Goal: Task Accomplishment & Management: Manage account settings

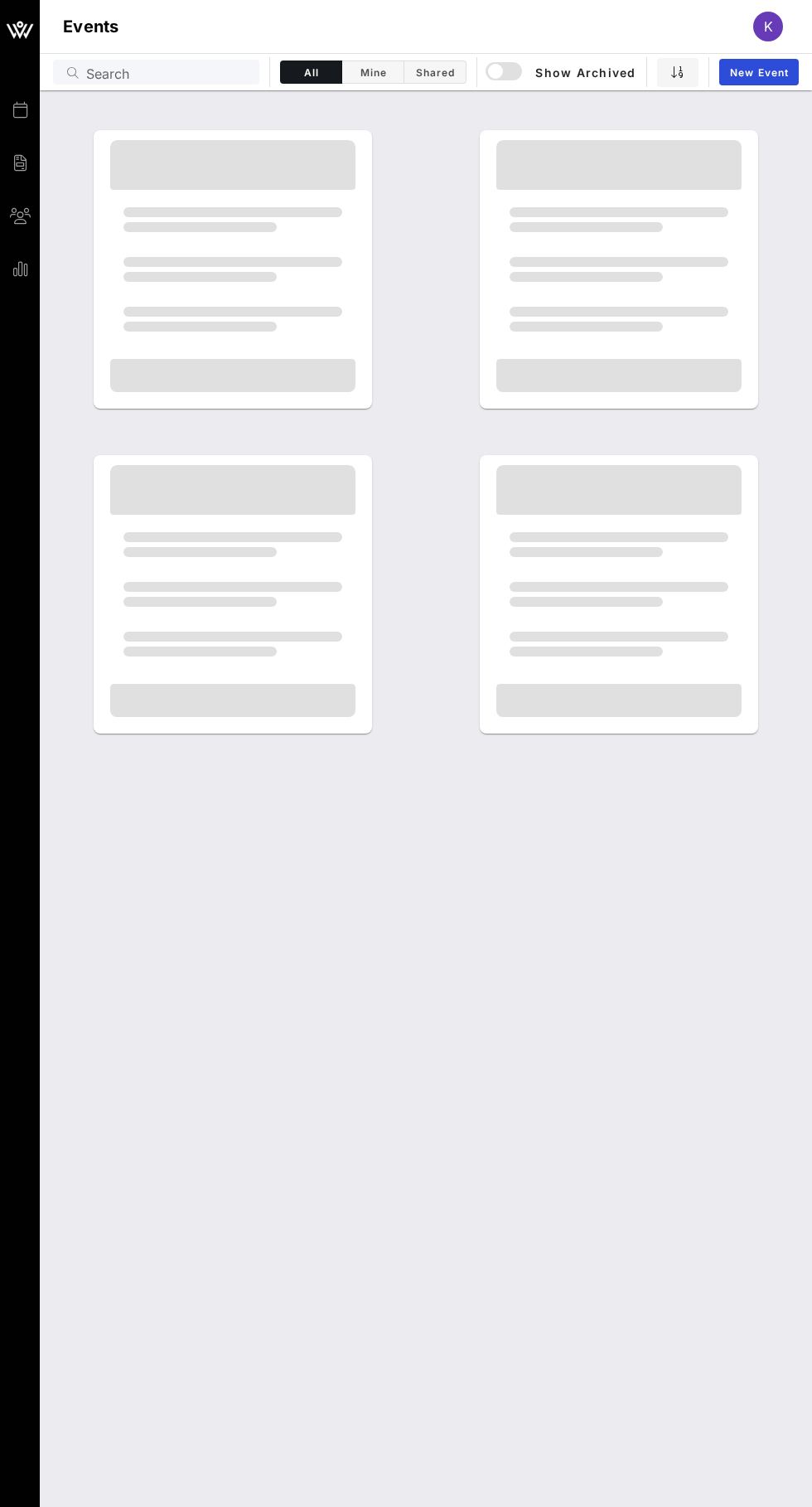
click at [768, 26] on span "K" at bounding box center [769, 26] width 9 height 17
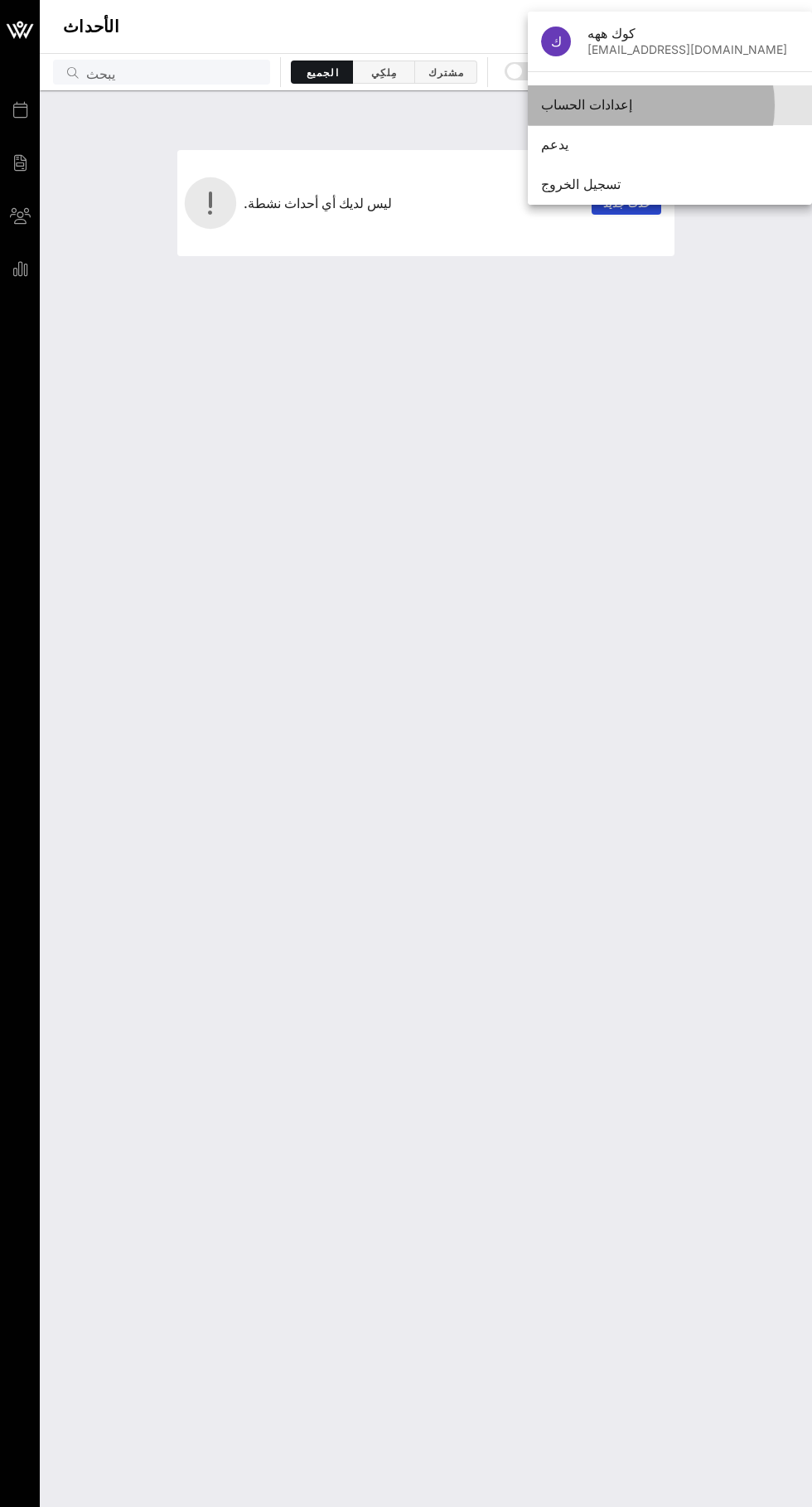
click at [634, 105] on div "إعدادات الحساب" at bounding box center [671, 105] width 258 height 16
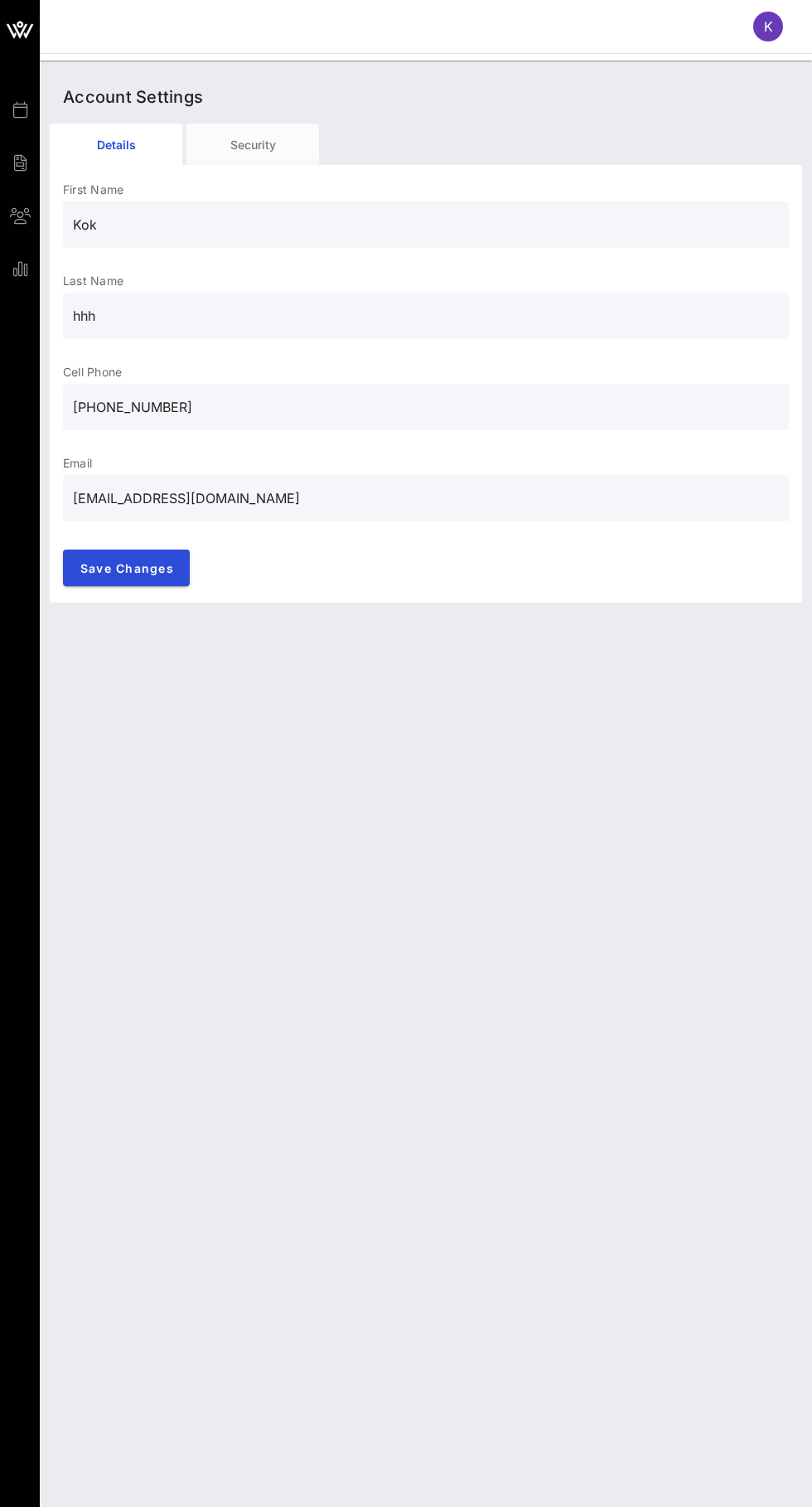
click at [362, 406] on input "[PHONE_NUMBER]" at bounding box center [426, 407] width 706 height 26
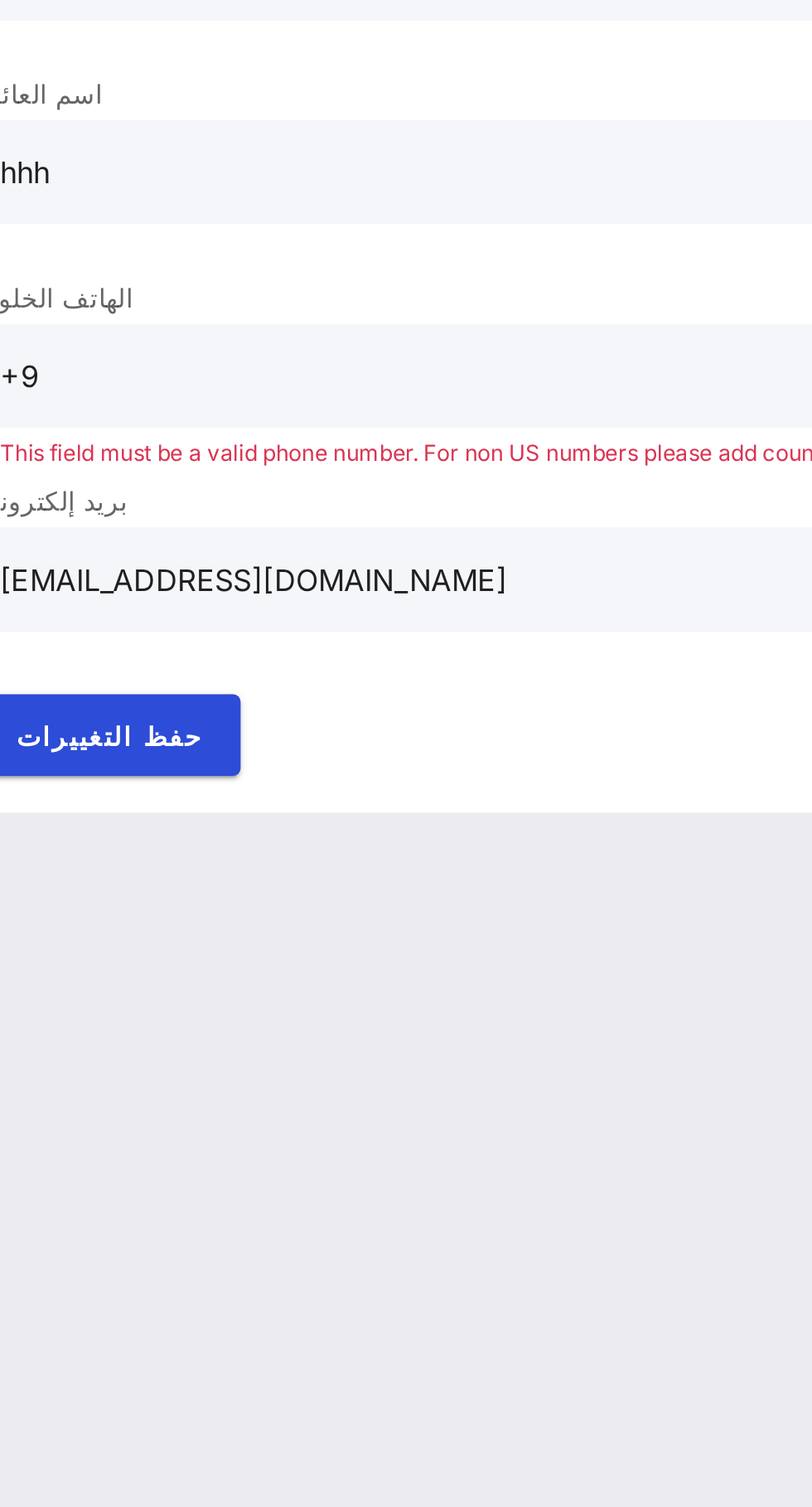
type input "+"
paste input "[PHONE_NUMBER]"
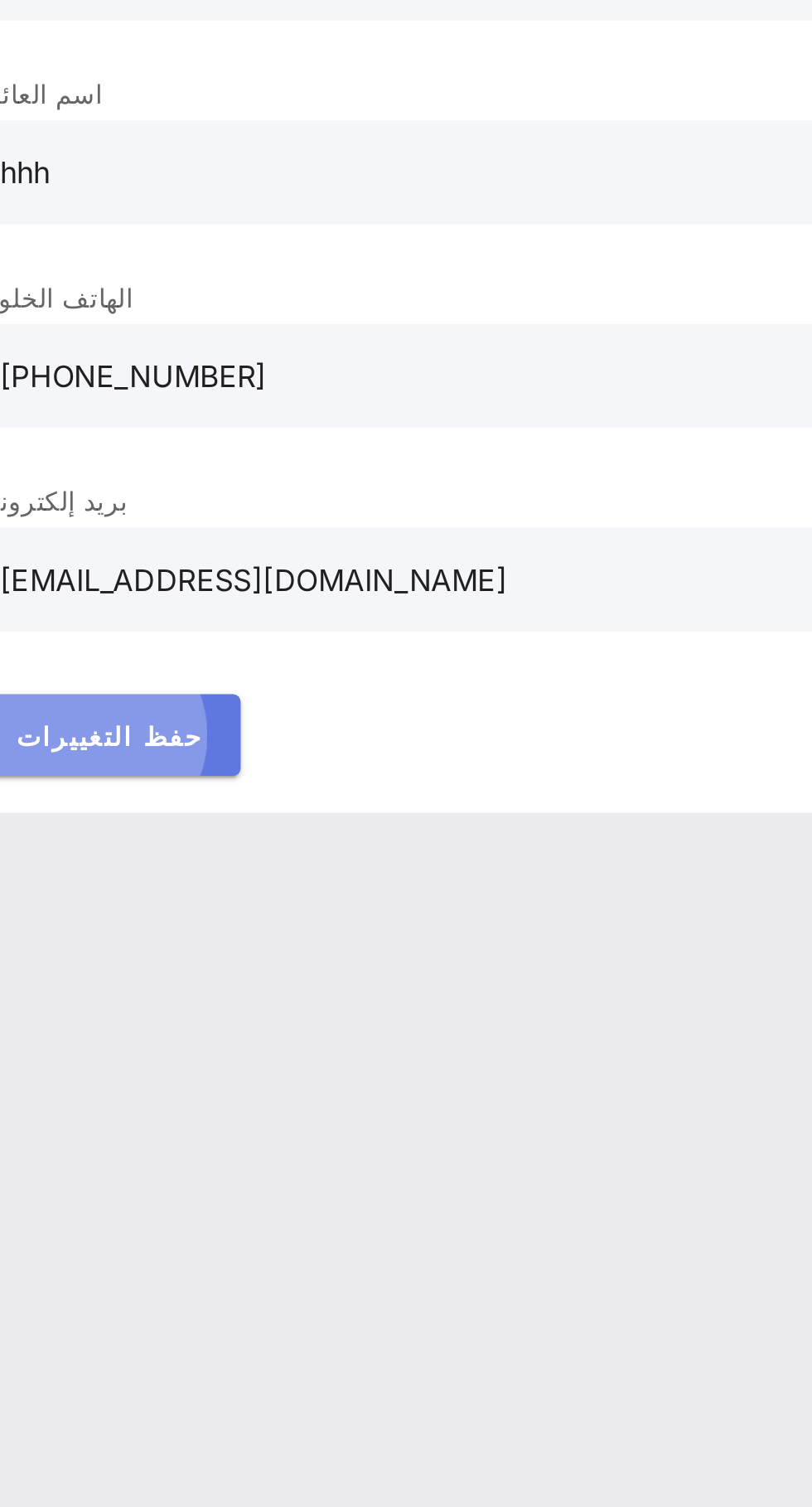
click at [138, 573] on font "حفظ التغييرات" at bounding box center [122, 568] width 84 height 14
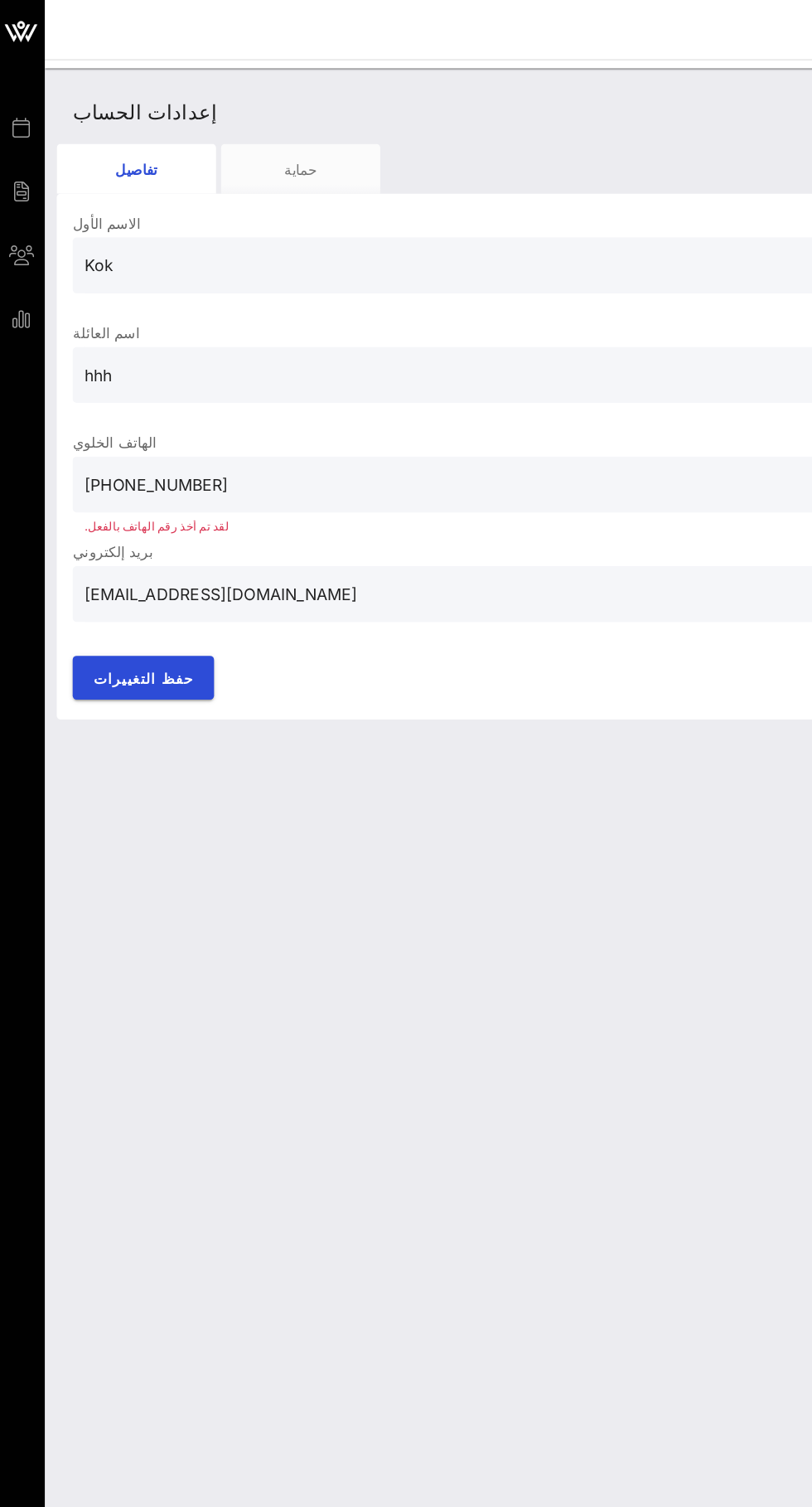
click at [226, 405] on input "[PHONE_NUMBER]" at bounding box center [426, 407] width 706 height 26
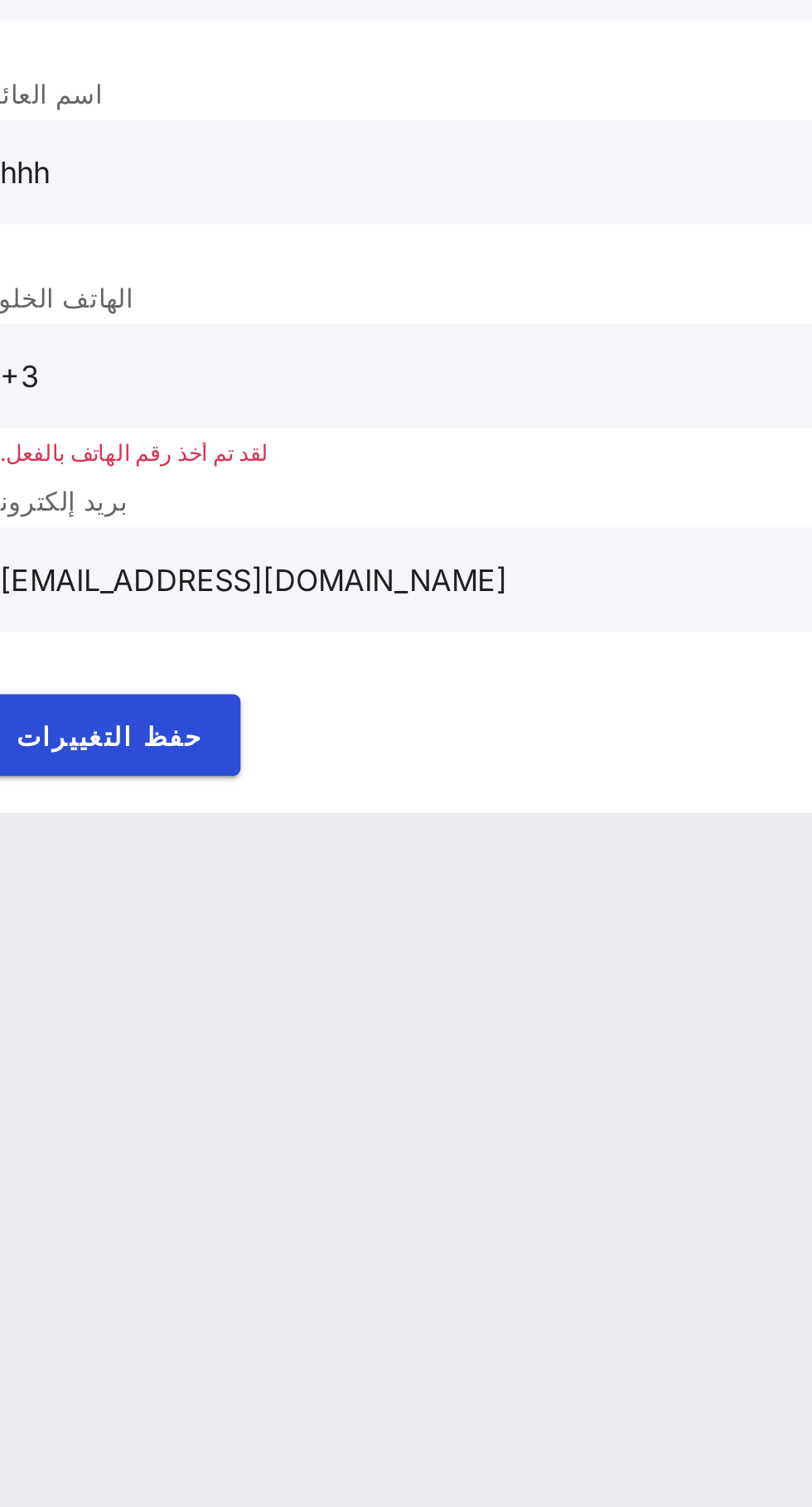
type input "+"
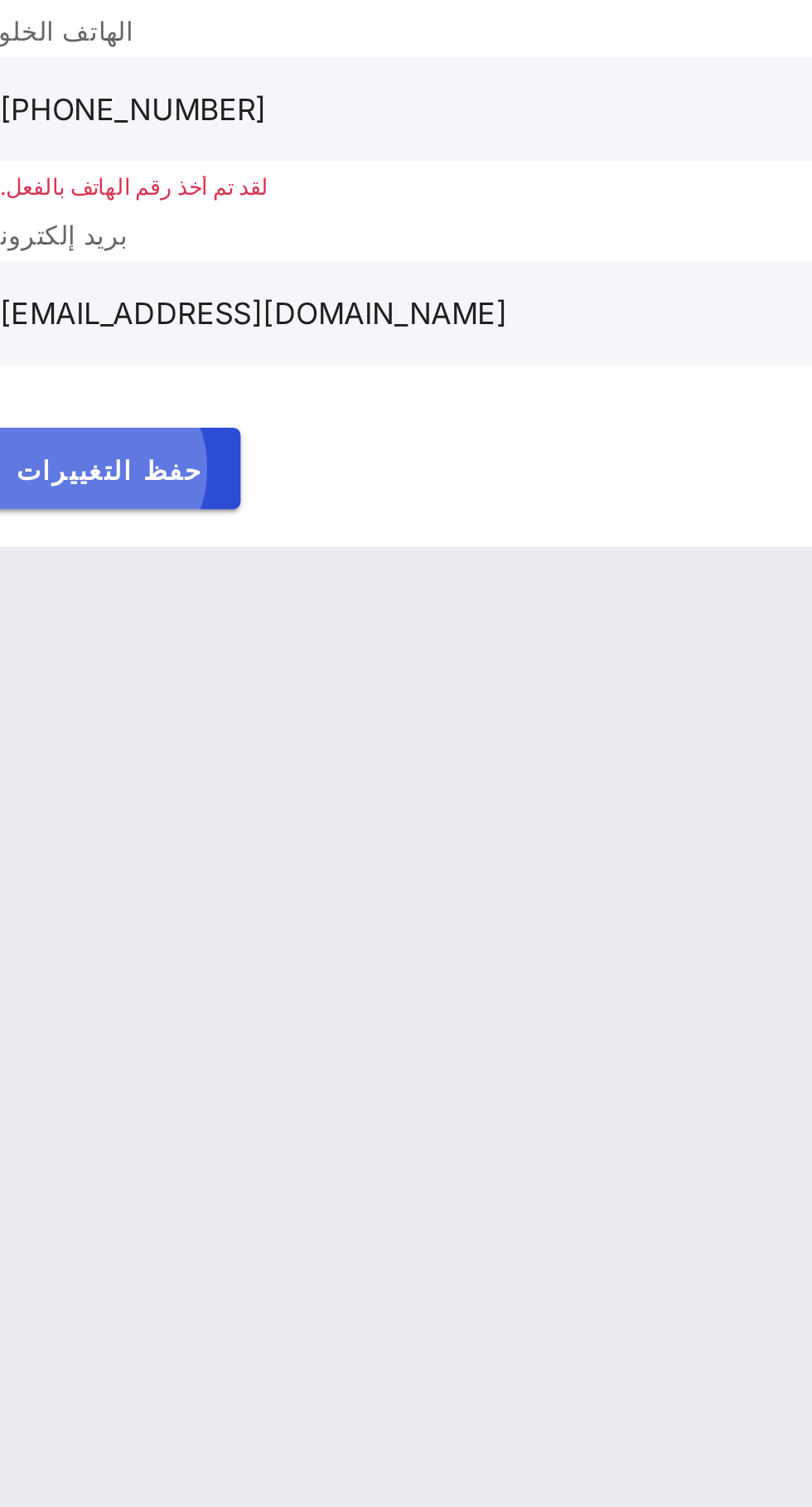
type input "[PHONE_NUMBER]"
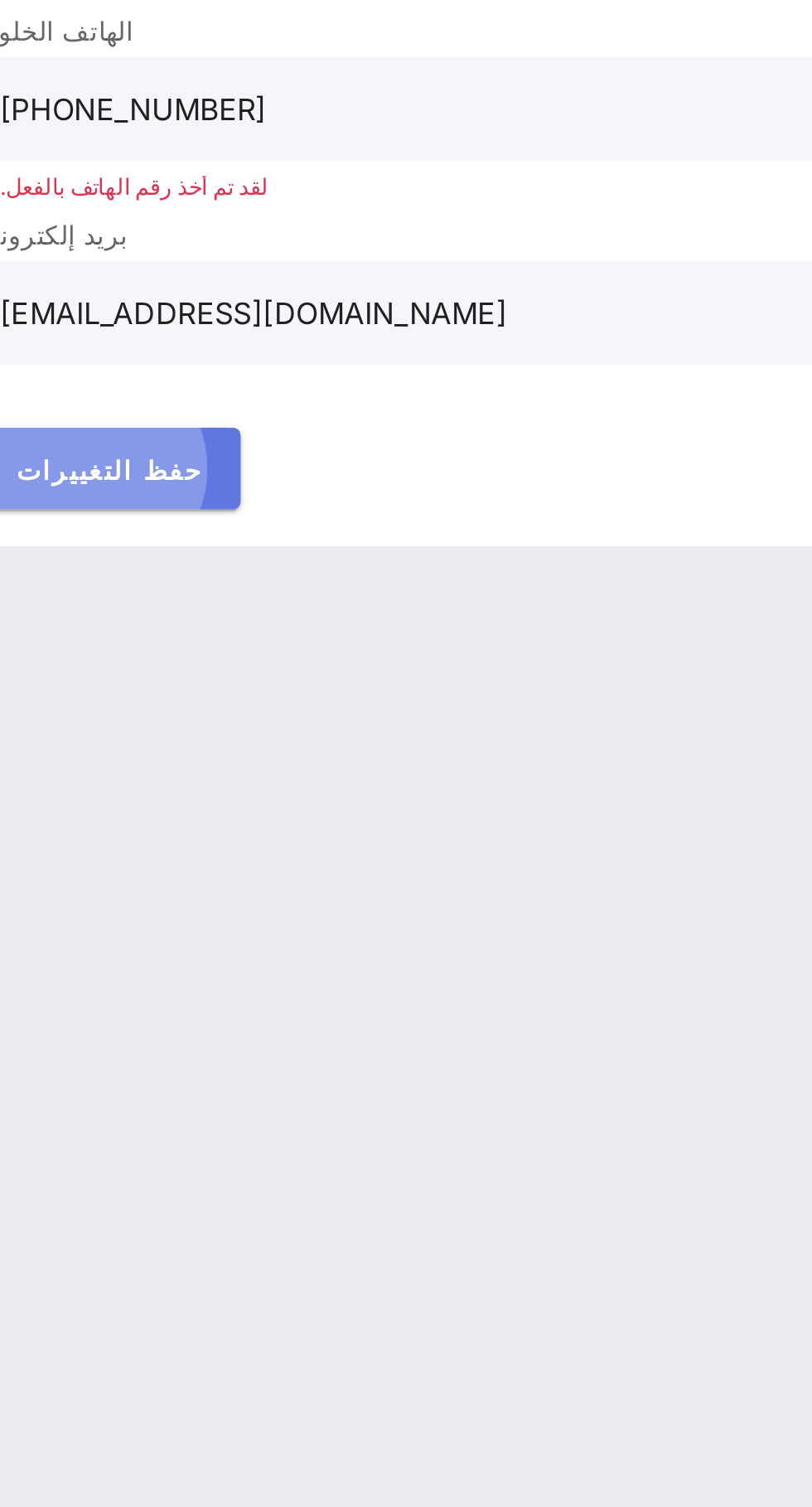
click at [123, 570] on font "حفظ التغييرات" at bounding box center [123, 568] width 84 height 14
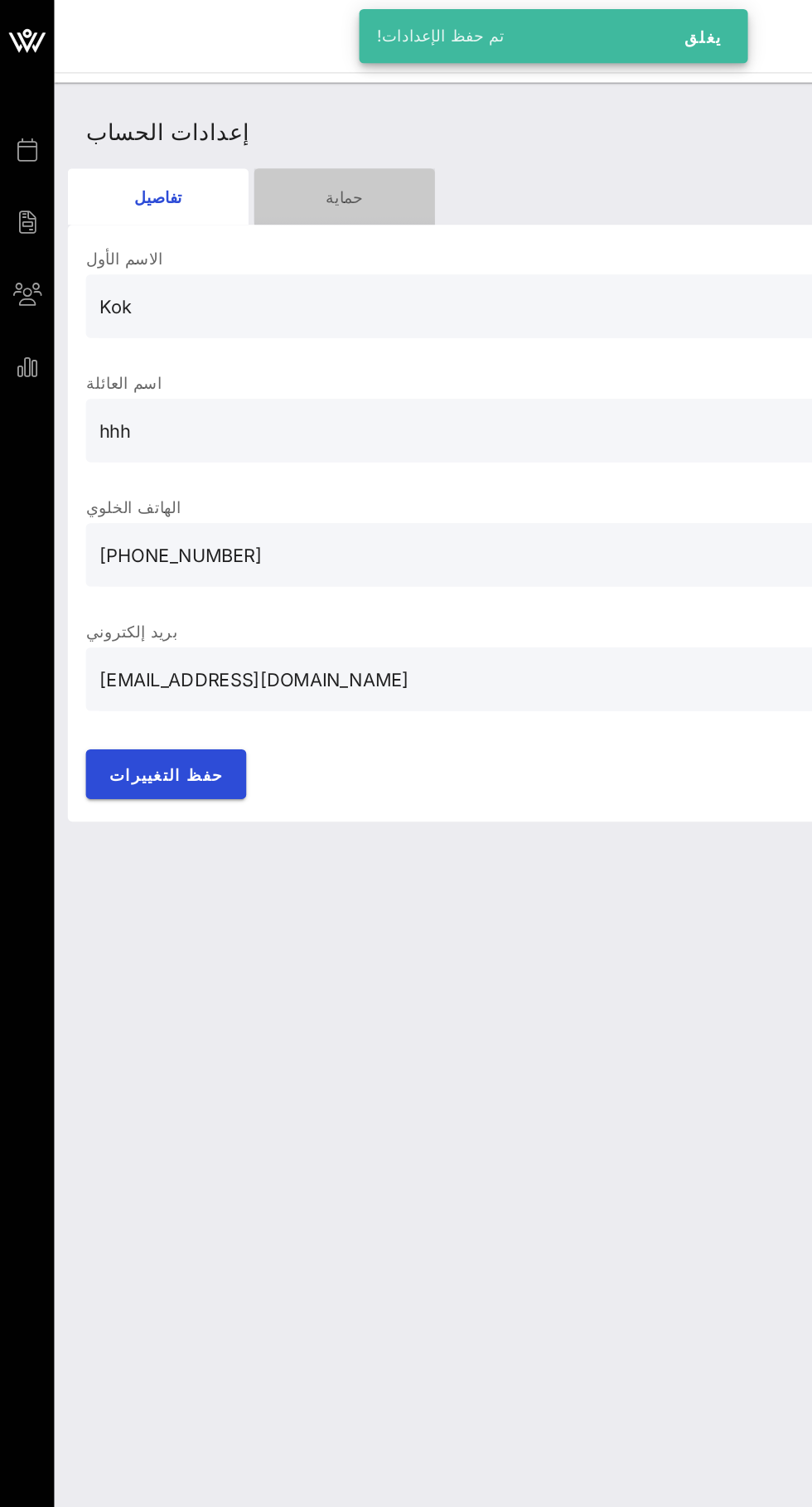
click at [257, 147] on font "حماية" at bounding box center [253, 144] width 27 height 14
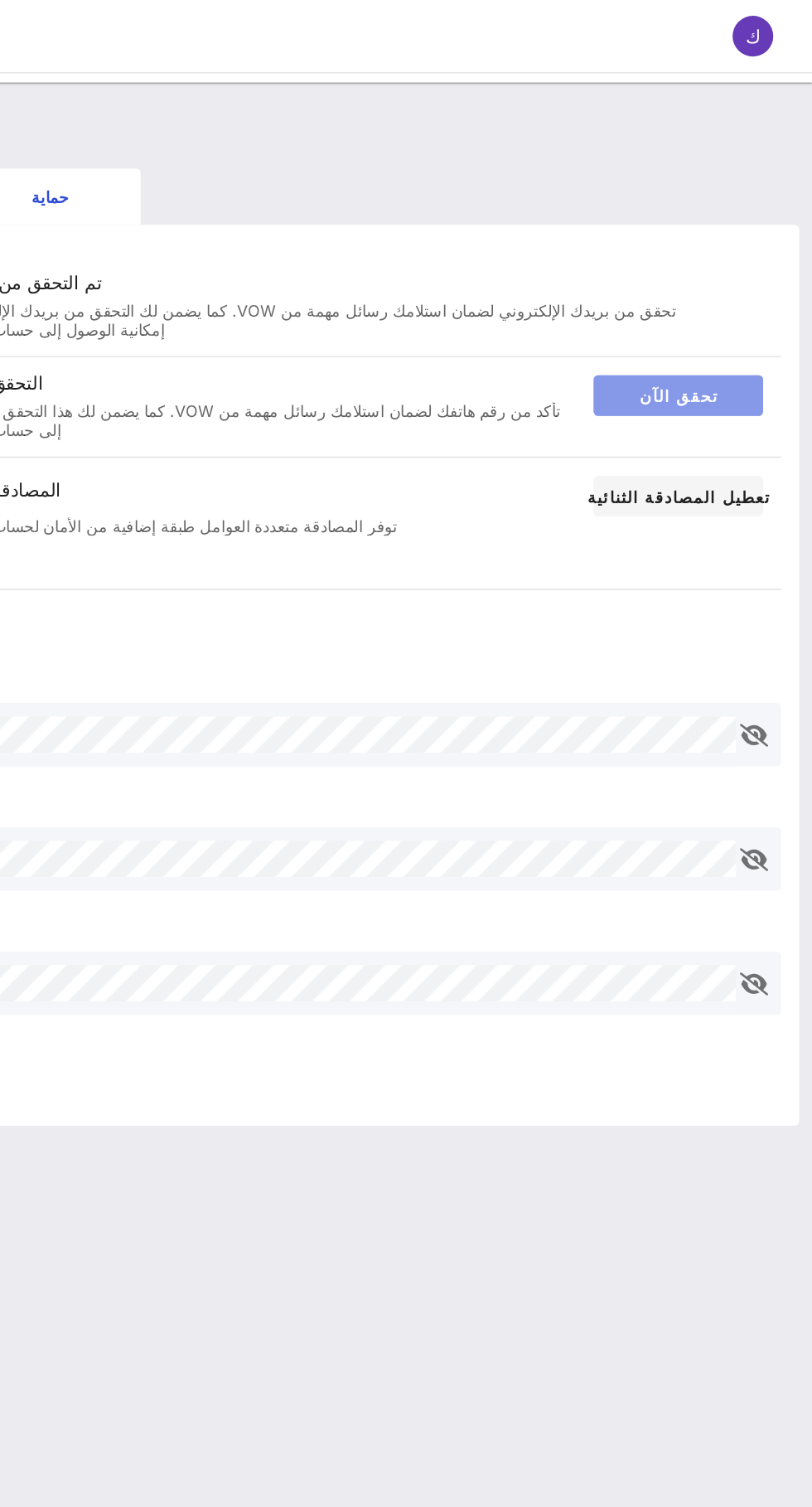
click at [714, 289] on font "تحقق الآن" at bounding box center [714, 290] width 57 height 14
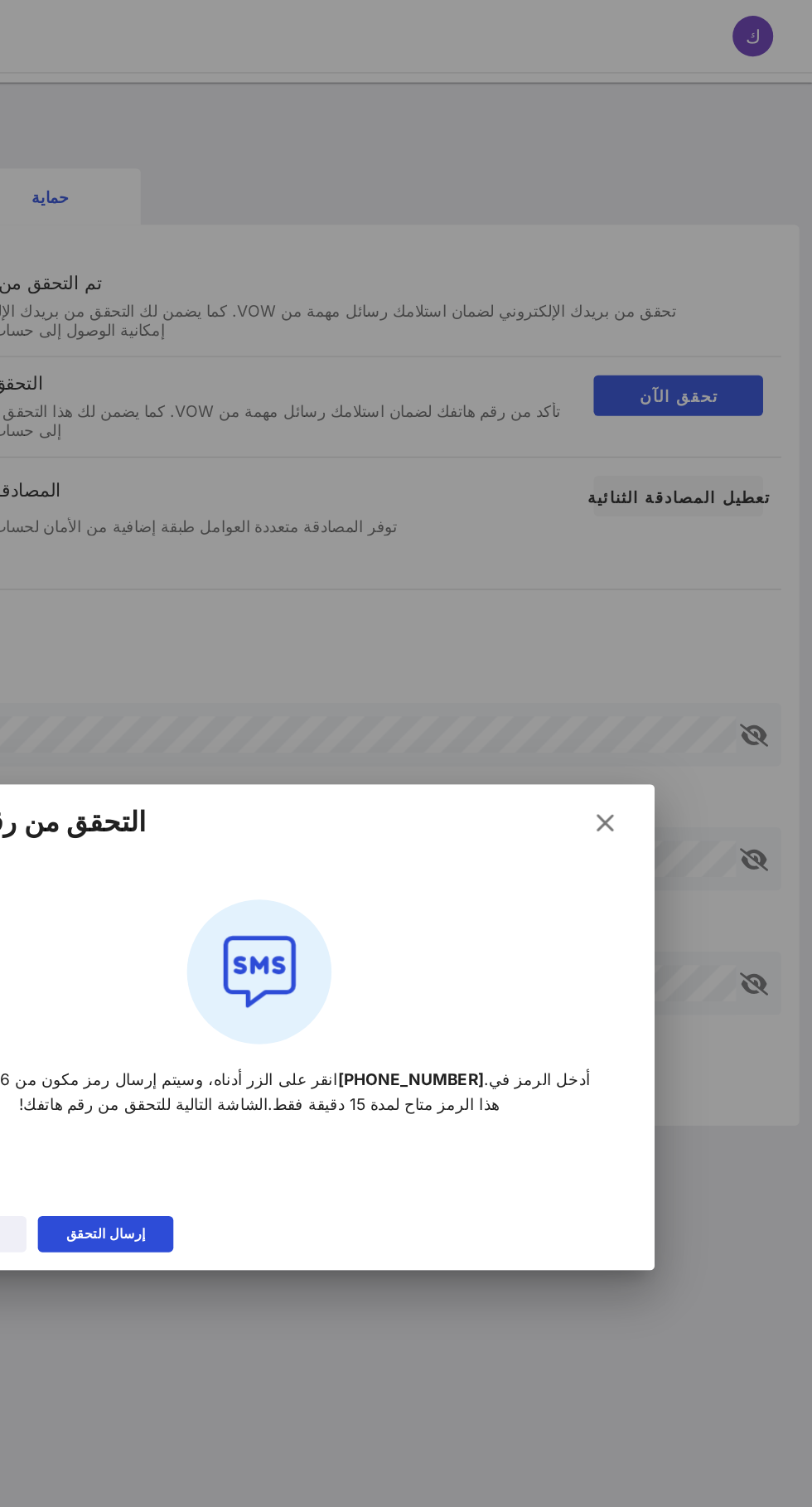
click at [306, 912] on div "إرسال التحقق" at bounding box center [294, 906] width 58 height 17
